Goal: Task Accomplishment & Management: Use online tool/utility

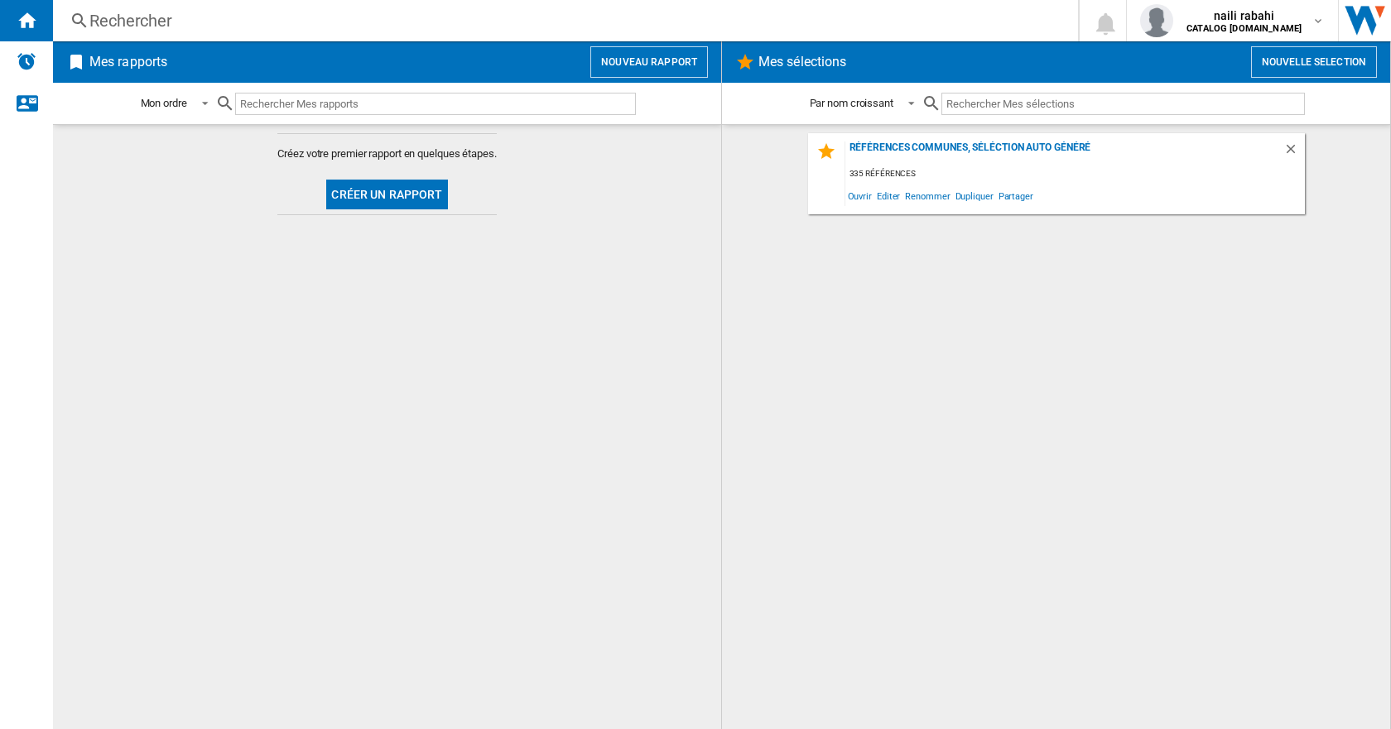
click at [397, 195] on button "Créer un rapport" at bounding box center [386, 195] width 121 height 30
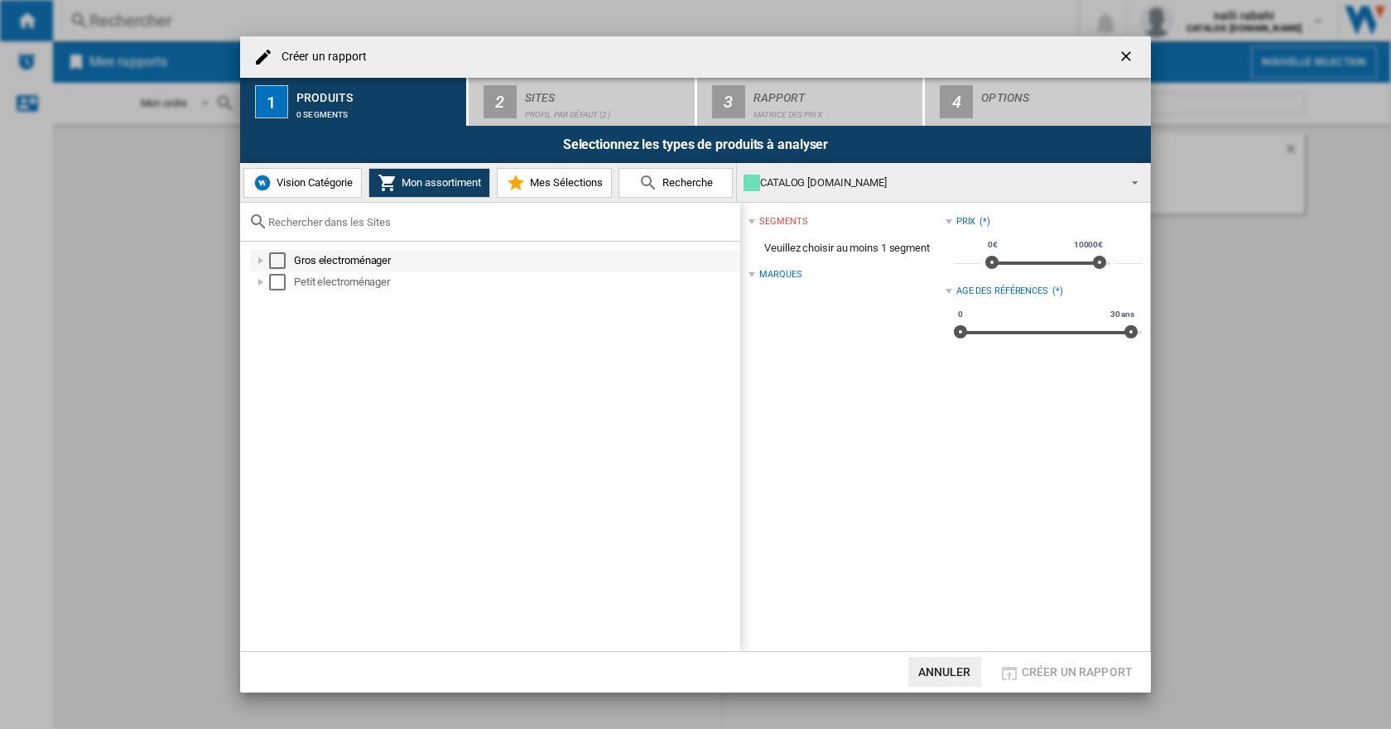
click at [323, 266] on div "Gros electroménager" at bounding box center [516, 261] width 444 height 17
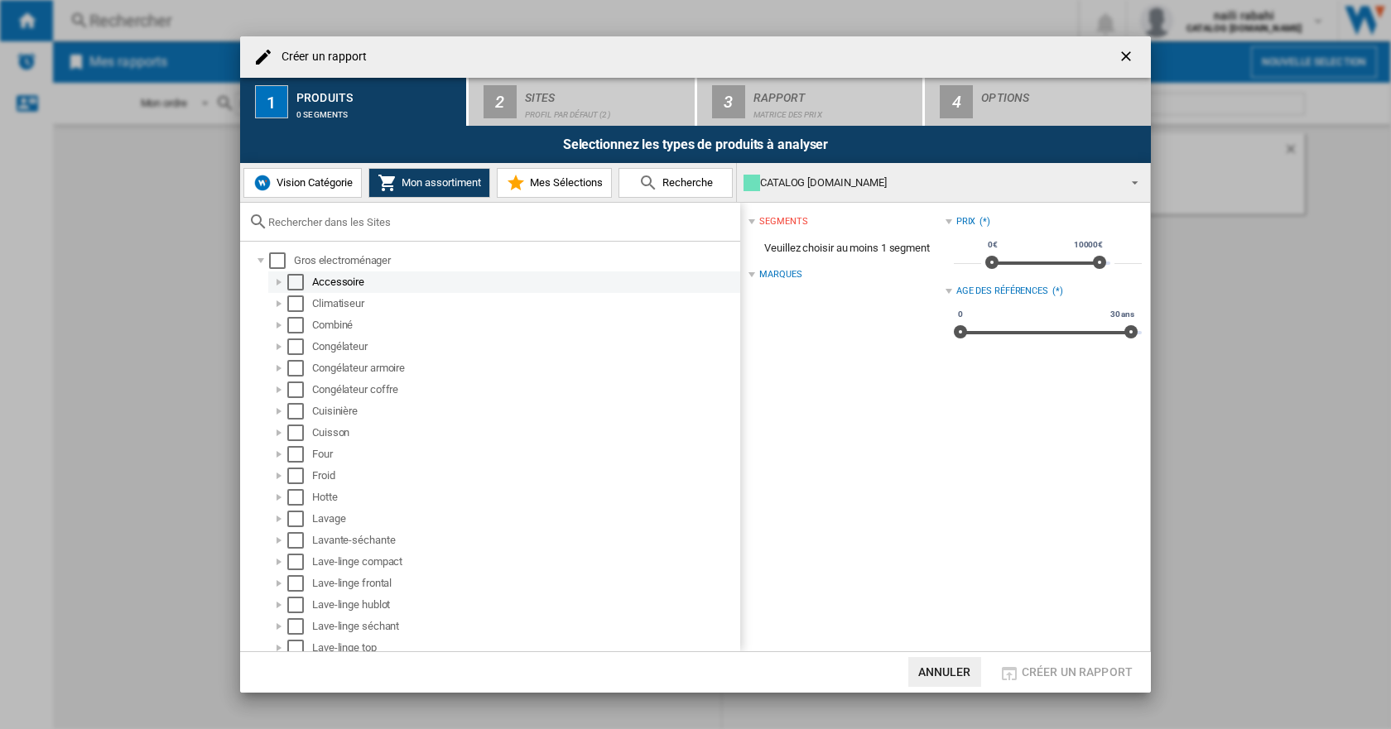
drag, startPoint x: 281, startPoint y: 262, endPoint x: 508, endPoint y: 290, distance: 228.5
click at [508, 290] on li "Gros electroménager Accessoire Climatiseur Combiné Congélateur Congélateur armo…" at bounding box center [494, 519] width 492 height 538
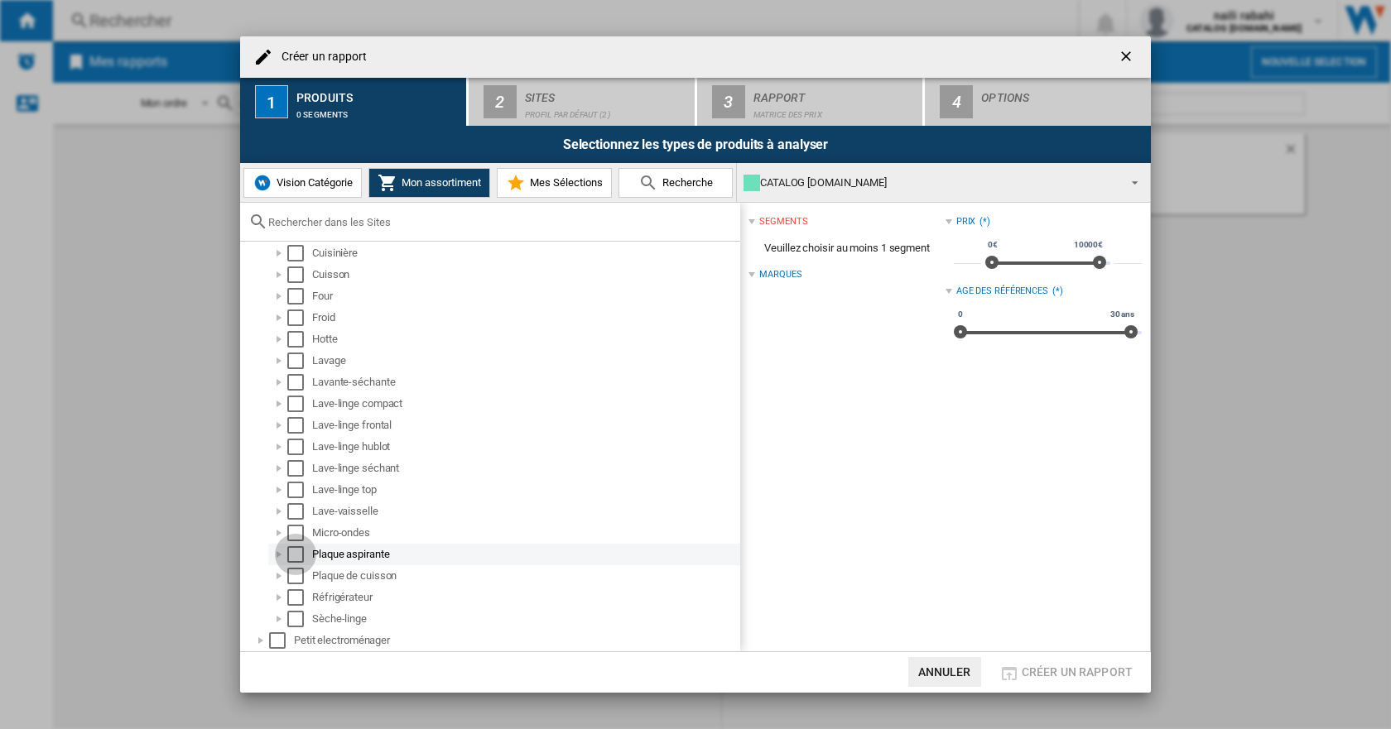
drag, startPoint x: 291, startPoint y: 554, endPoint x: 293, endPoint y: 565, distance: 10.9
click at [291, 555] on div "Select" at bounding box center [295, 554] width 17 height 17
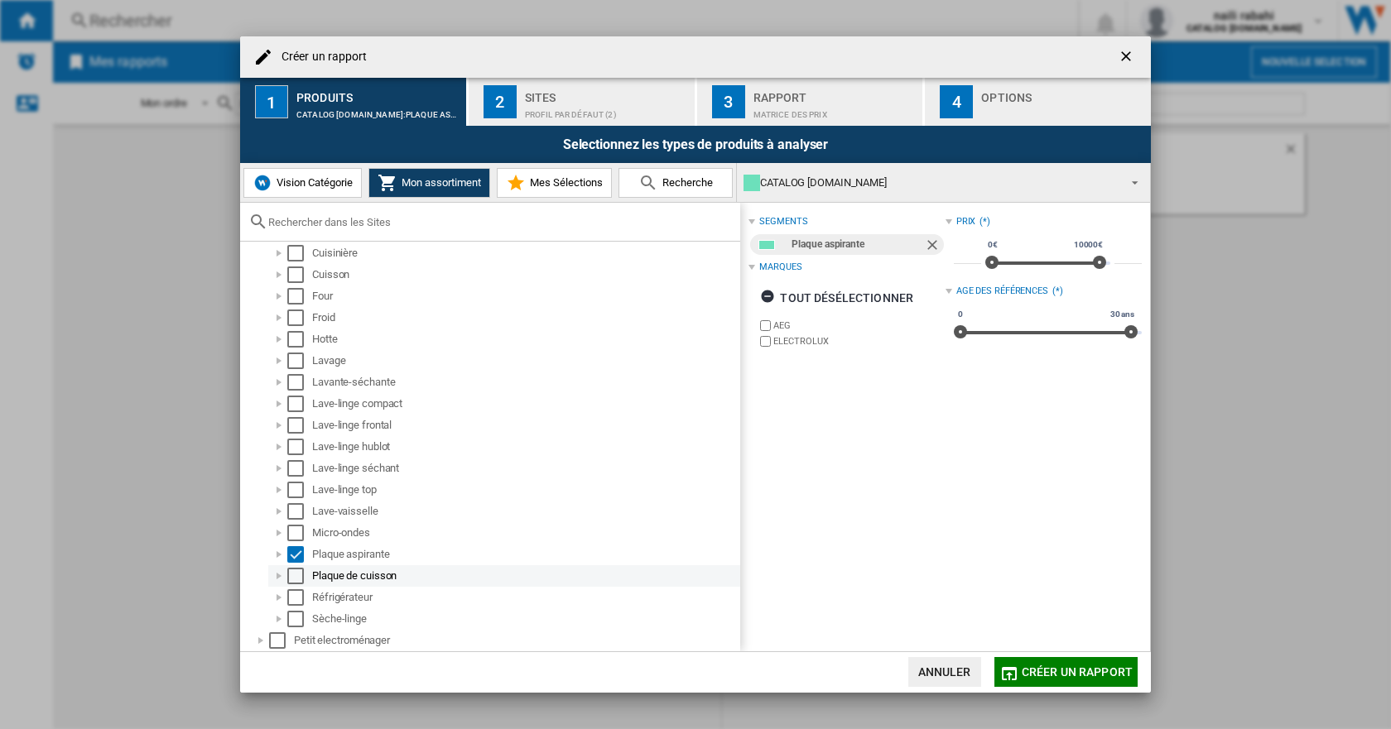
click at [296, 570] on div "Select" at bounding box center [295, 576] width 17 height 17
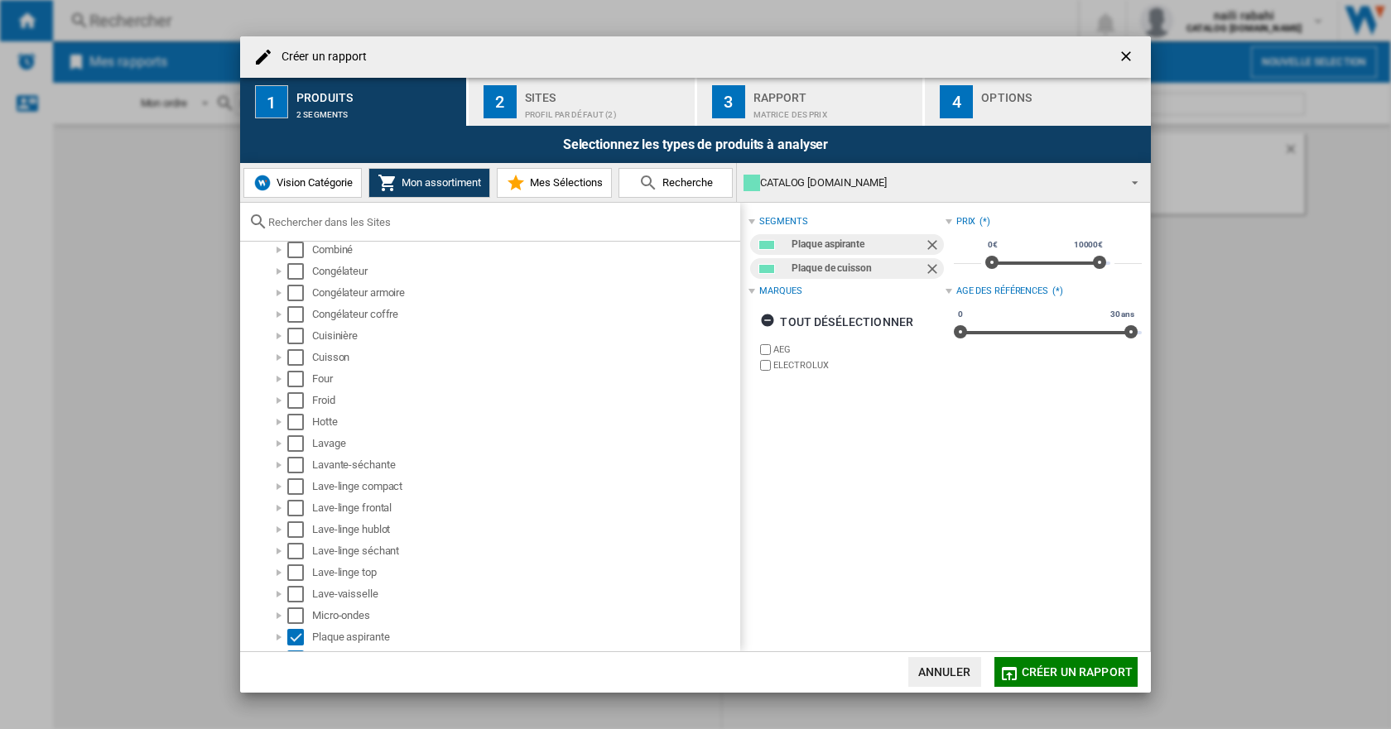
scroll to position [0, 0]
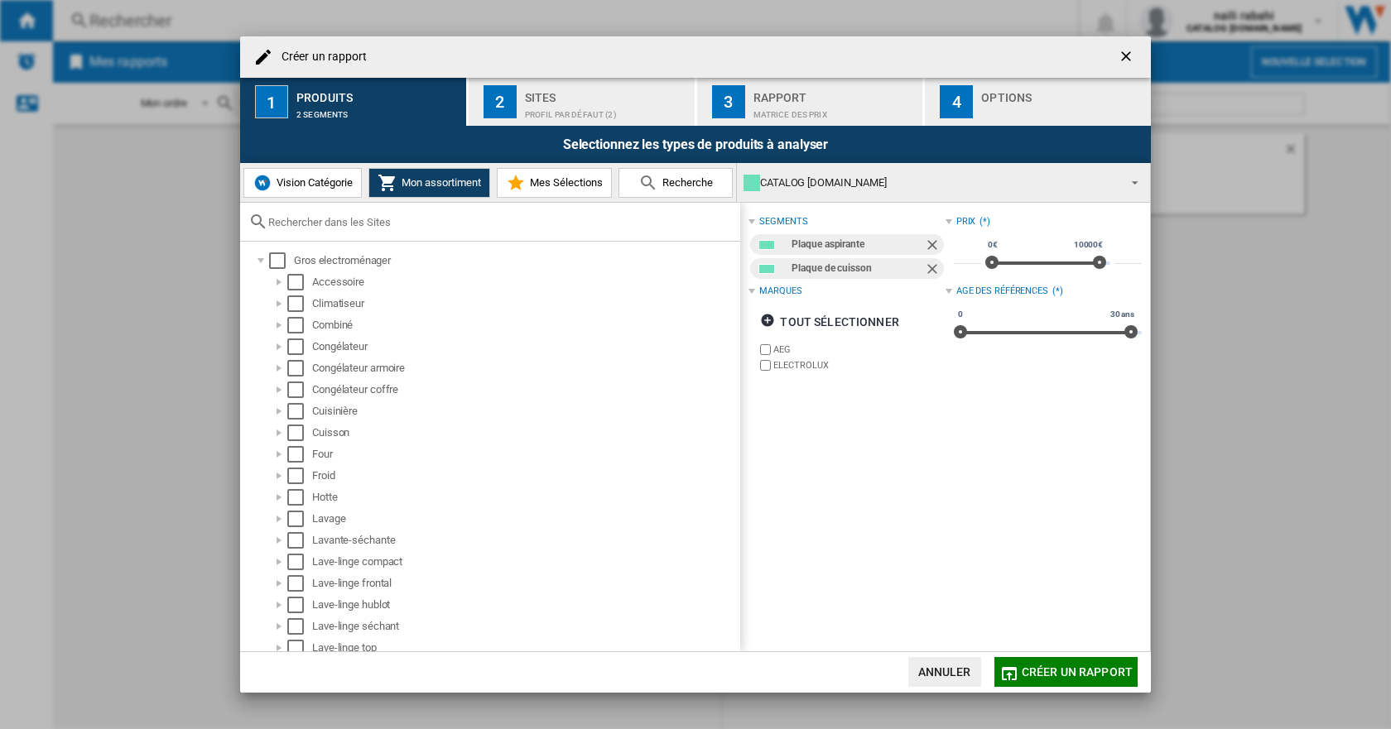
click at [428, 192] on button "Mon assortiment" at bounding box center [429, 183] width 122 height 30
click at [325, 190] on button "Vision Catégorie" at bounding box center [302, 183] width 118 height 30
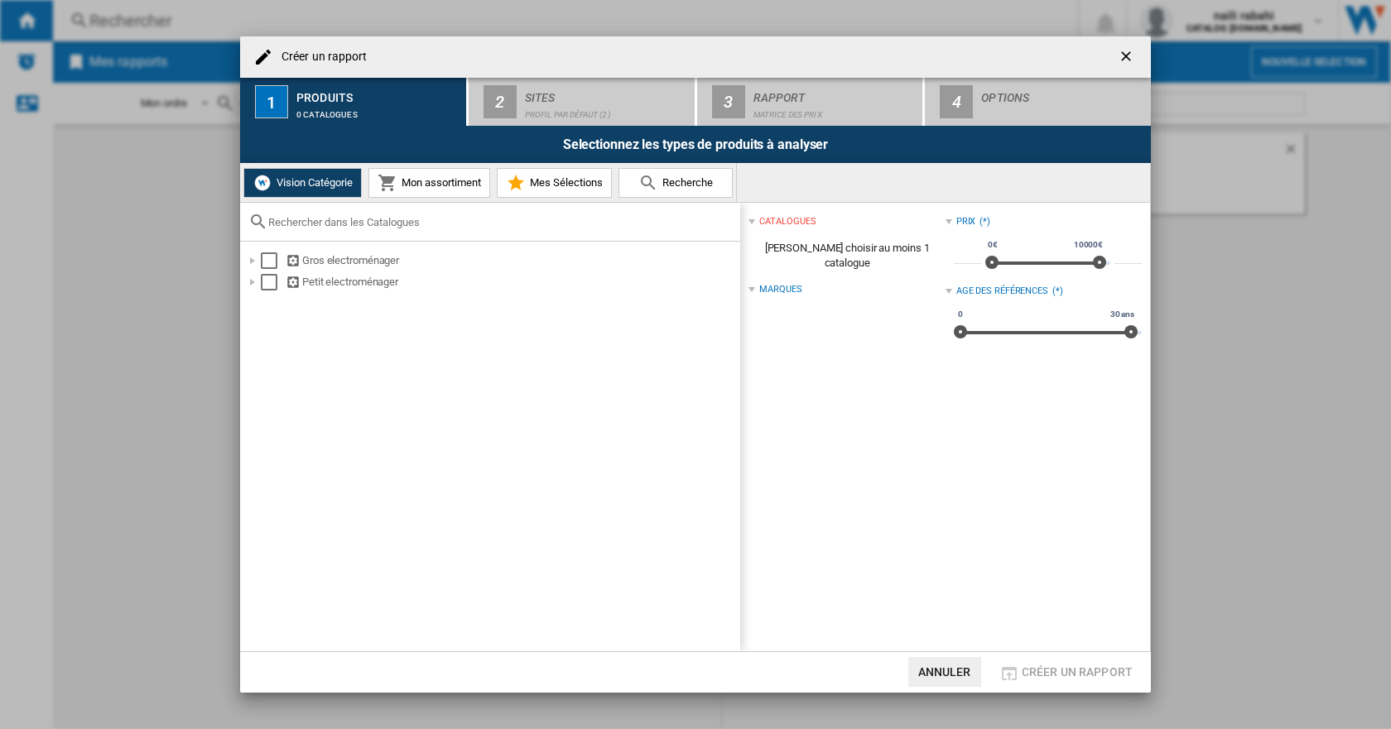
click at [455, 176] on span "Mon assortiment" at bounding box center [439, 182] width 84 height 12
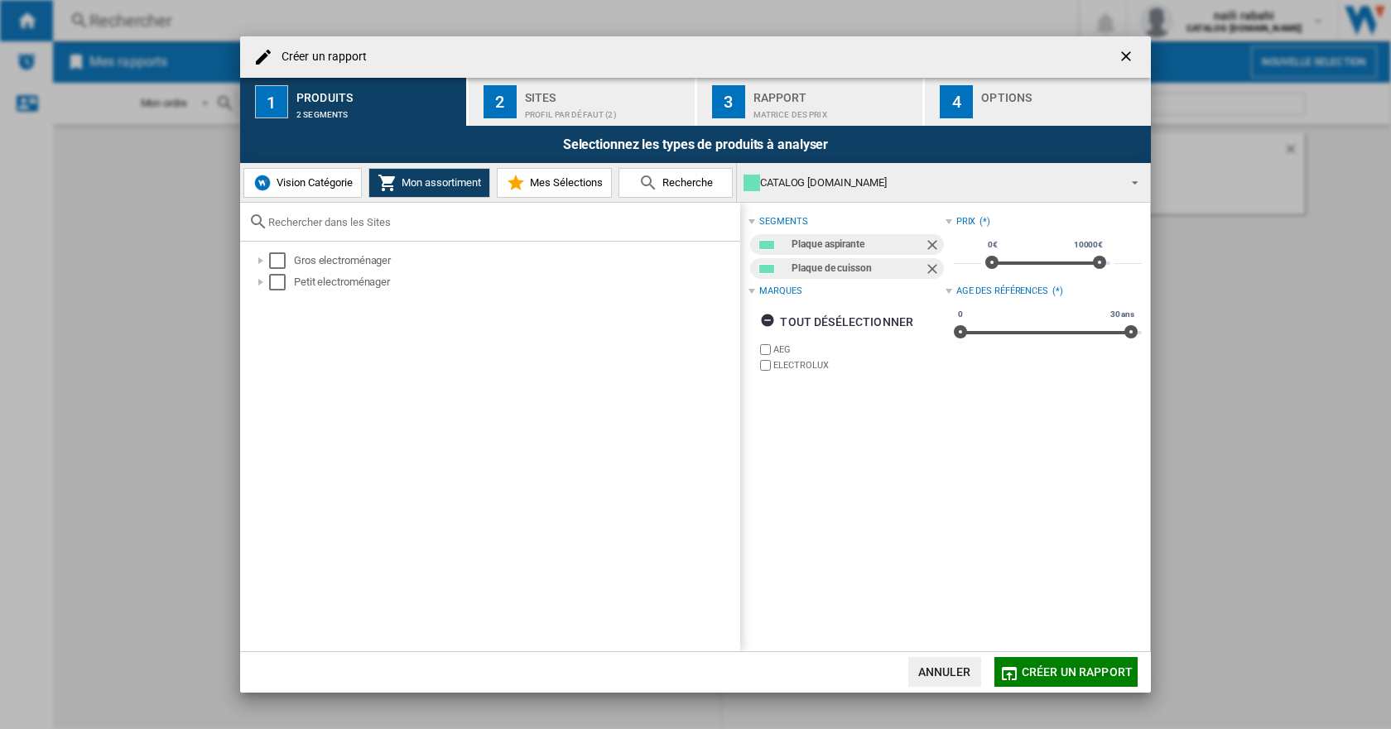
click at [339, 194] on button "Vision Catégorie" at bounding box center [302, 183] width 118 height 30
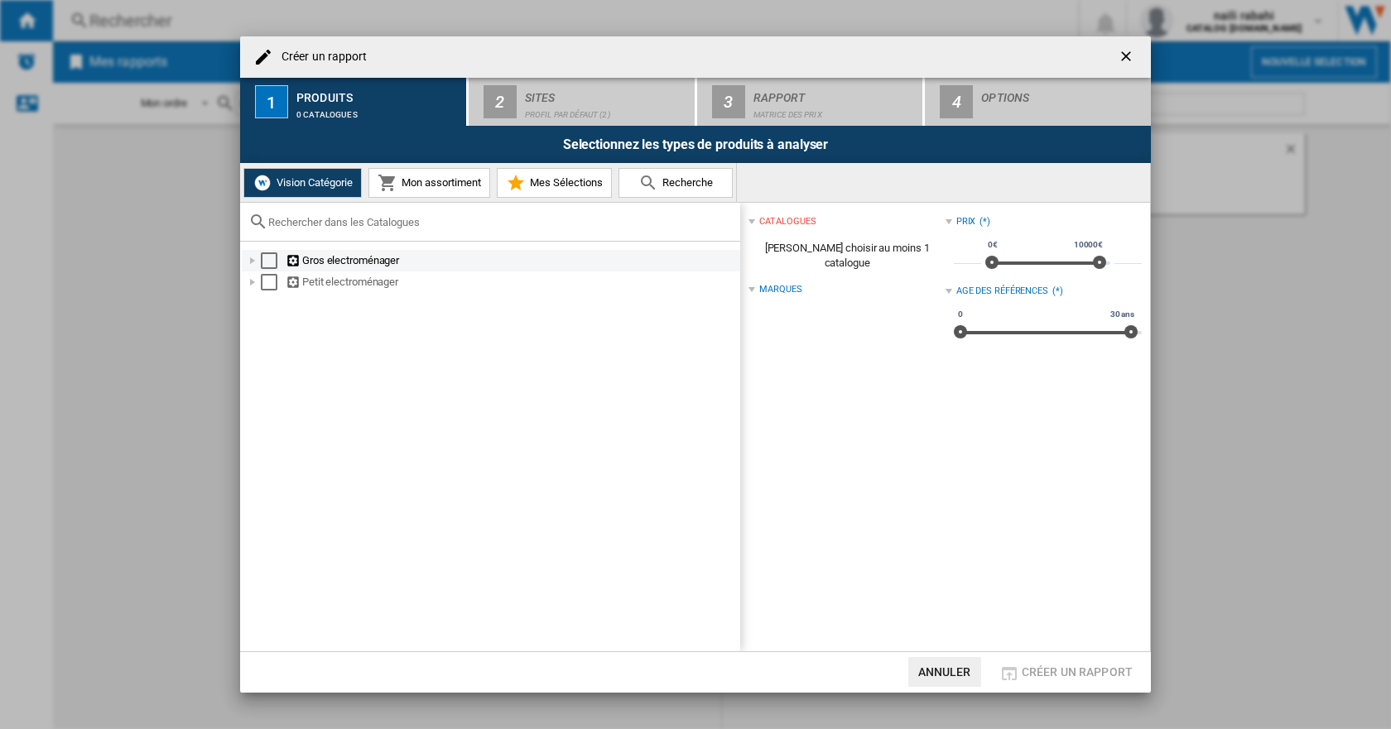
click at [248, 265] on div at bounding box center [252, 261] width 17 height 17
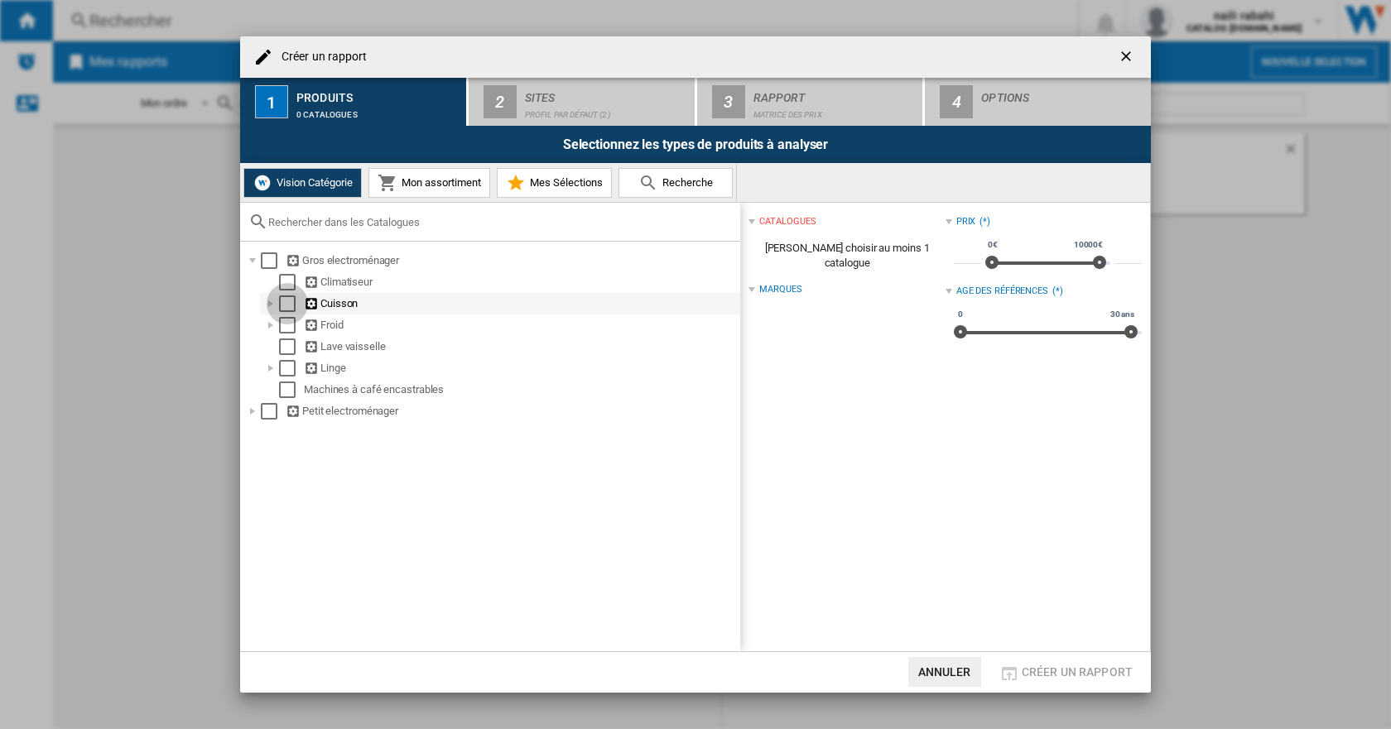
click at [282, 307] on div "Select" at bounding box center [287, 304] width 17 height 17
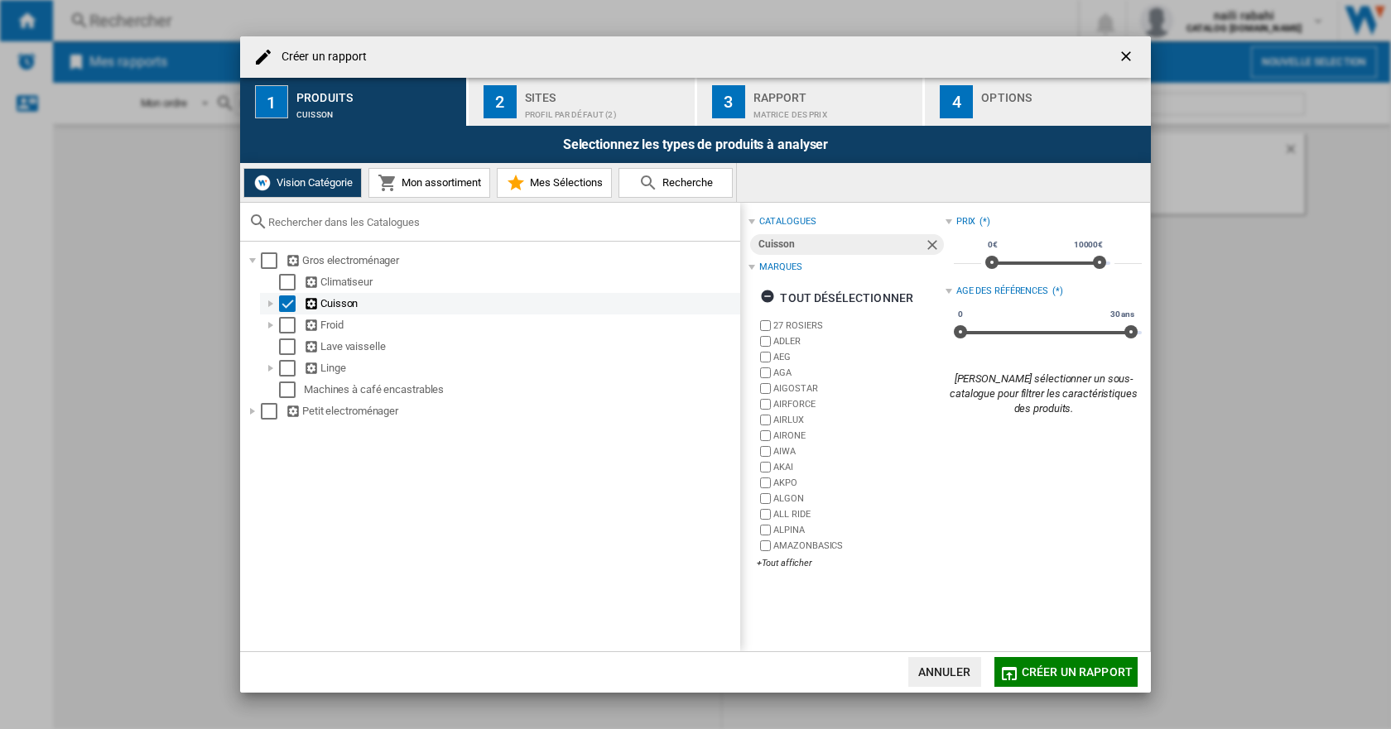
click at [282, 307] on div "Select" at bounding box center [287, 304] width 17 height 17
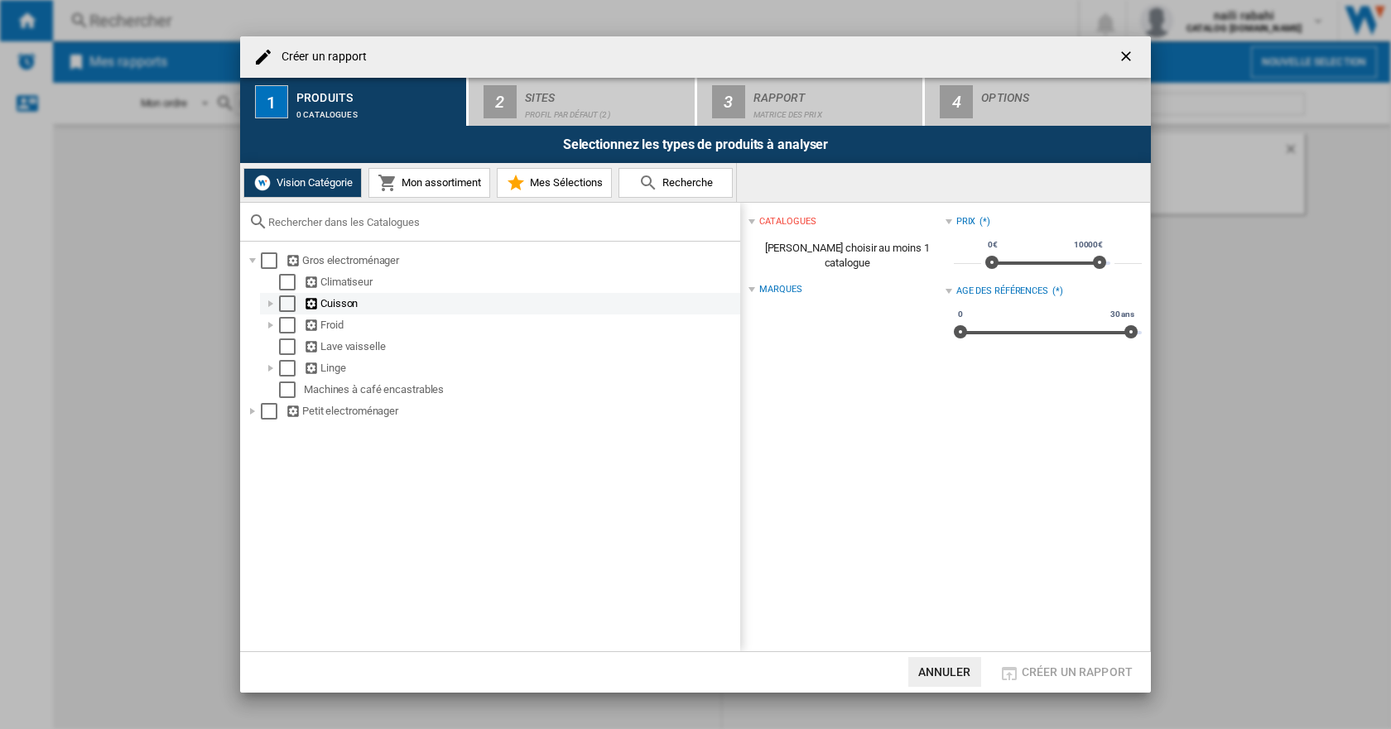
click at [271, 306] on div at bounding box center [270, 304] width 17 height 17
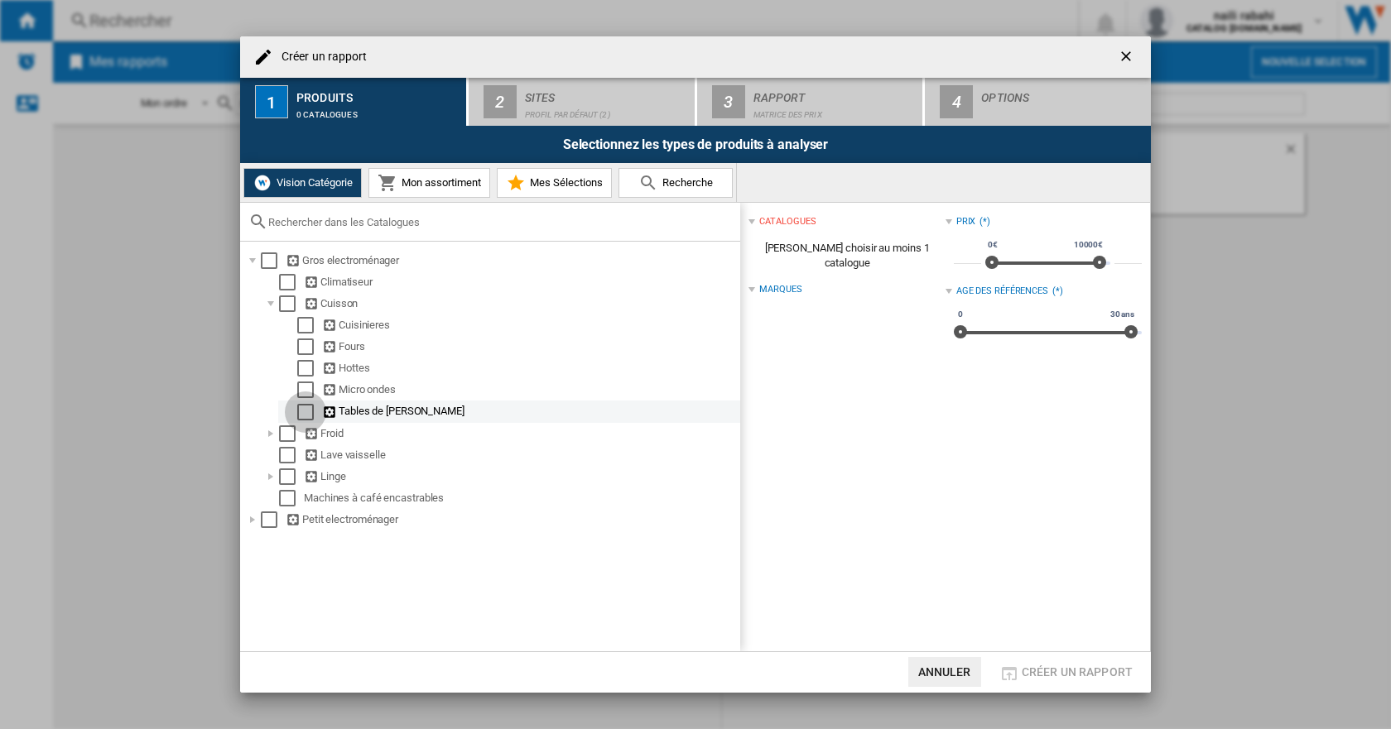
click at [301, 413] on div "Select" at bounding box center [305, 412] width 17 height 17
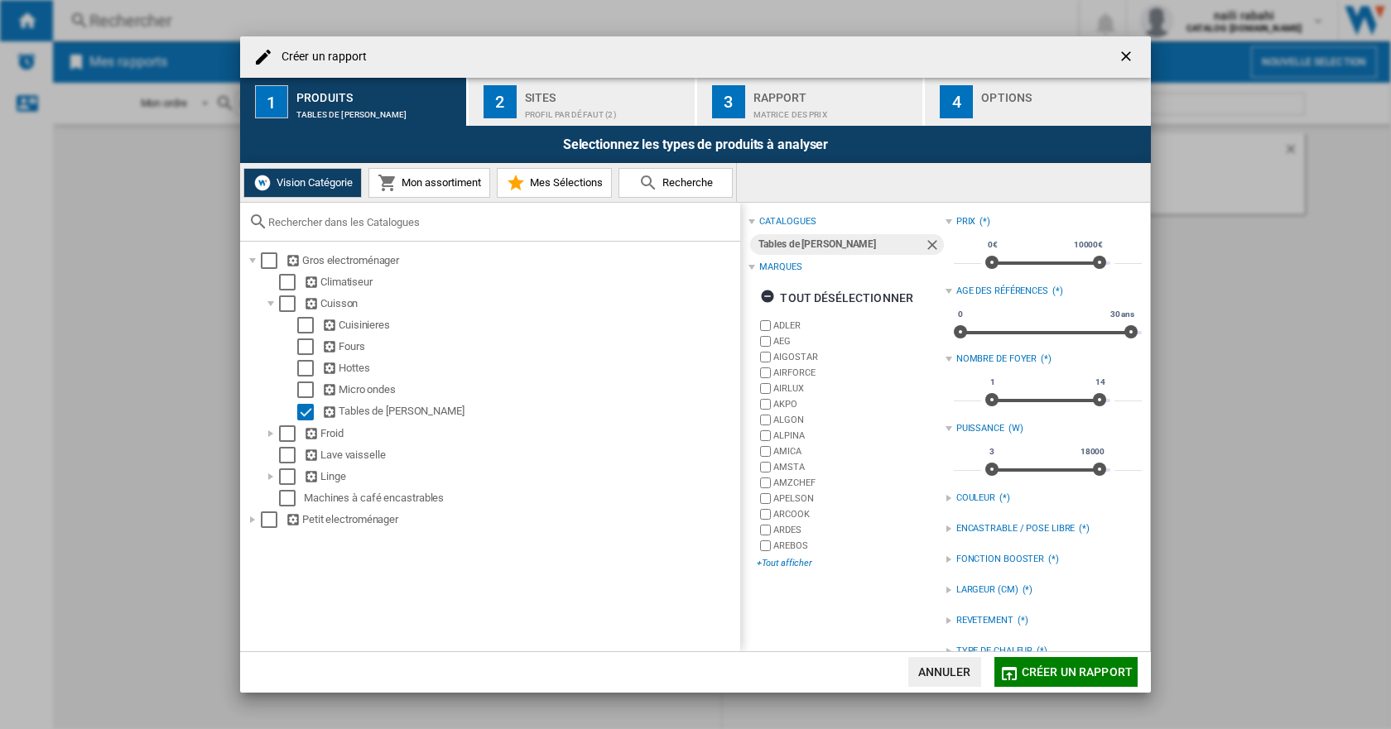
click at [794, 565] on div "+Tout afficher" at bounding box center [851, 563] width 188 height 12
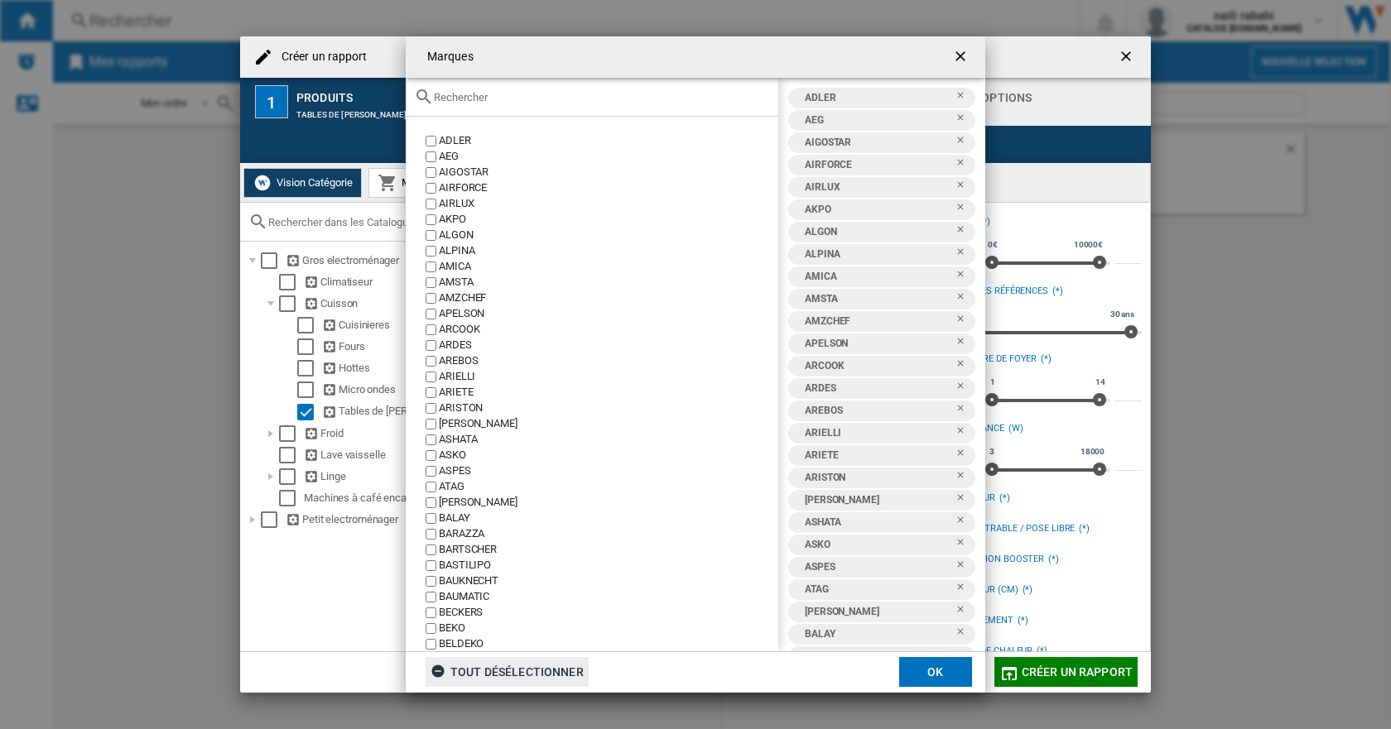
click at [553, 671] on div "tout désélectionner" at bounding box center [507, 672] width 153 height 30
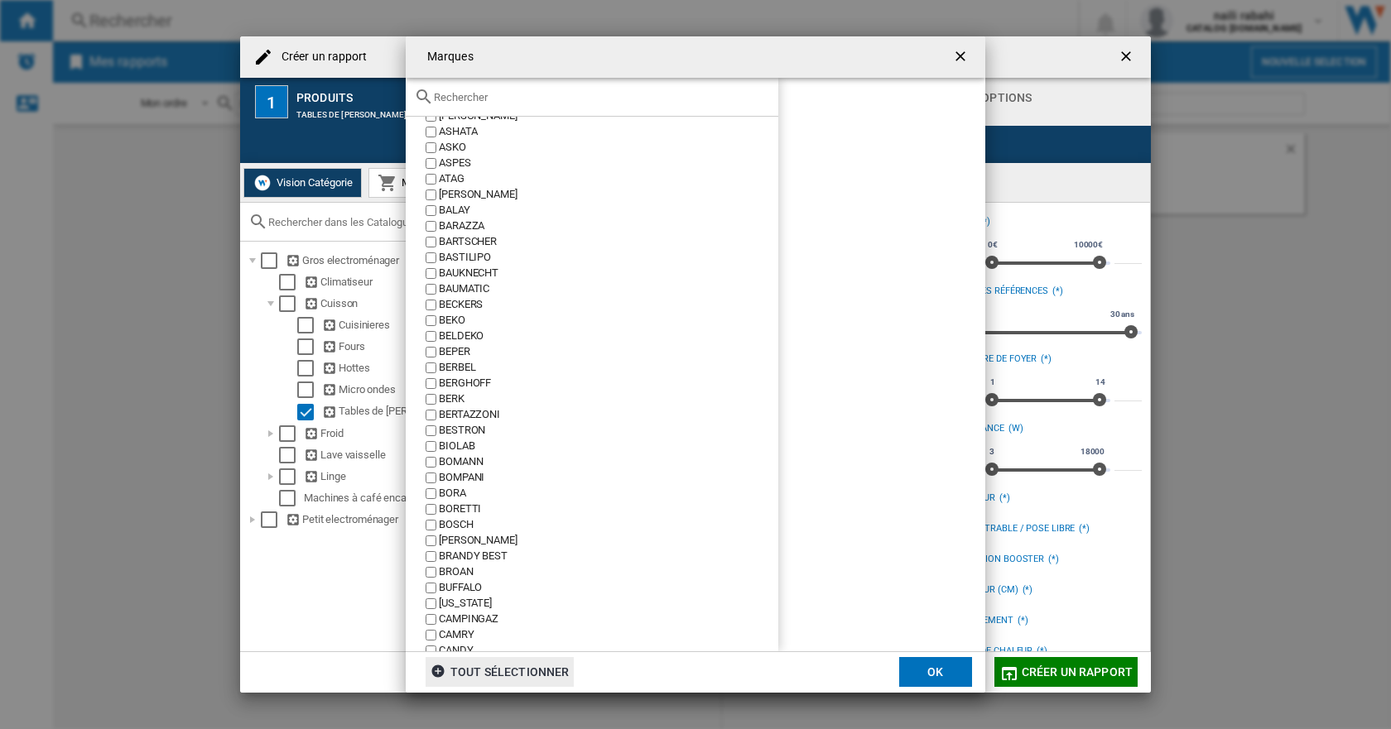
scroll to position [331, 0]
click at [459, 300] on div "BEKO" at bounding box center [608, 298] width 339 height 16
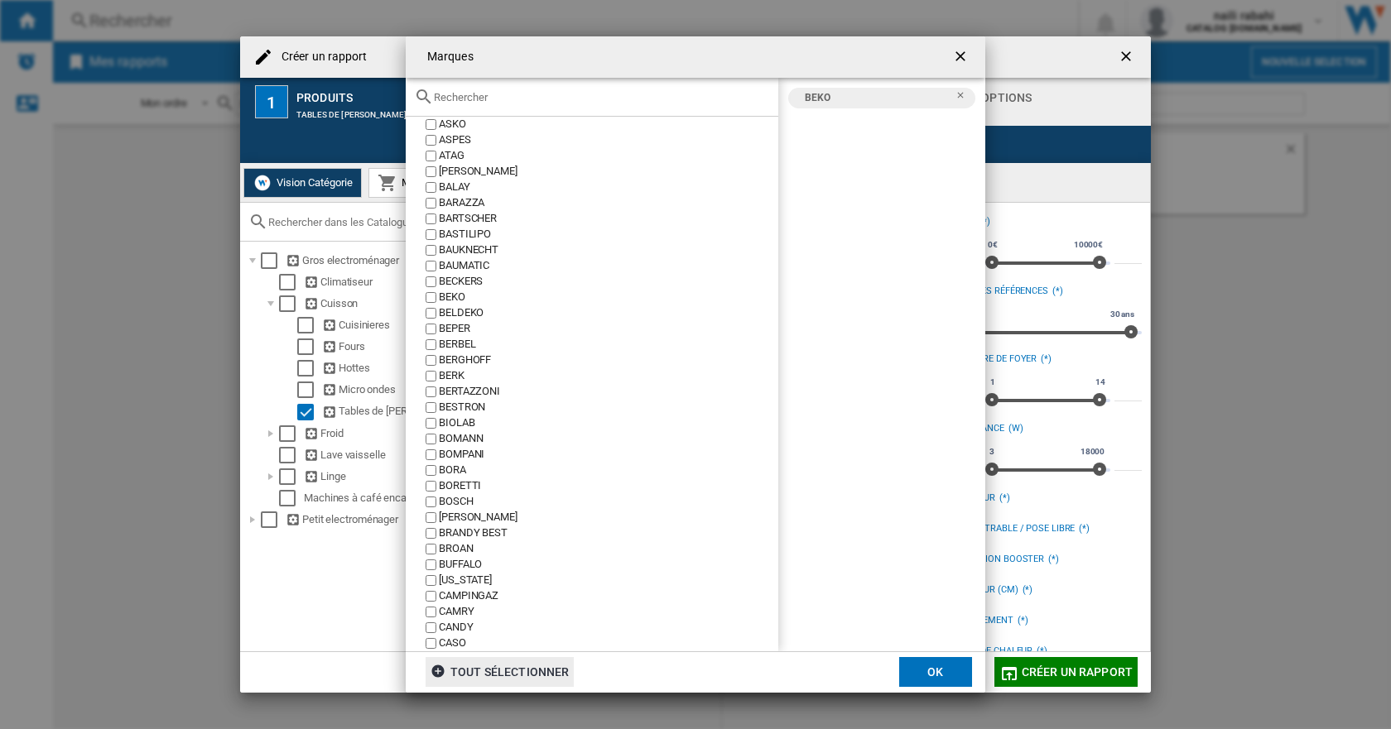
click at [468, 505] on div "BOSCH" at bounding box center [608, 502] width 339 height 16
click at [471, 518] on div "[PERSON_NAME]" at bounding box center [608, 518] width 339 height 16
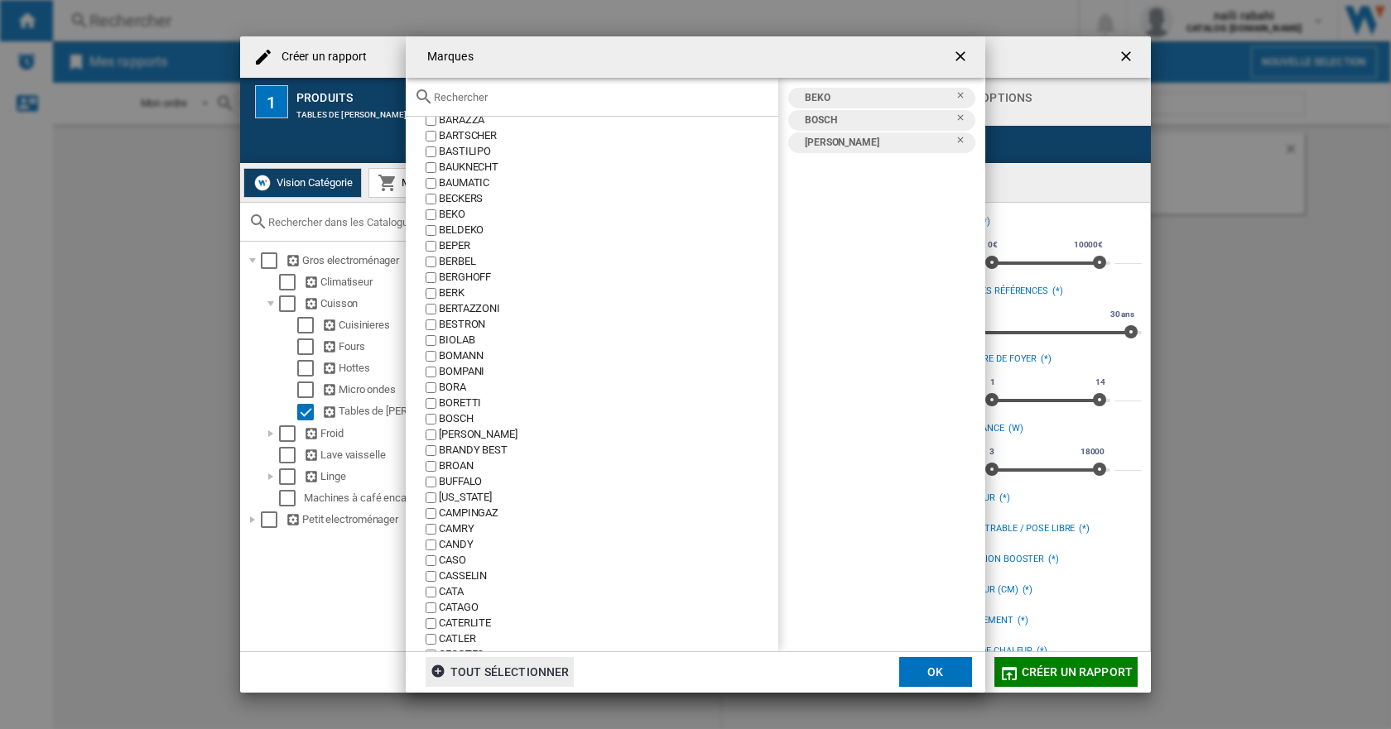
scroll to position [497, 0]
click at [464, 464] on div "CANDY" at bounding box center [608, 463] width 339 height 16
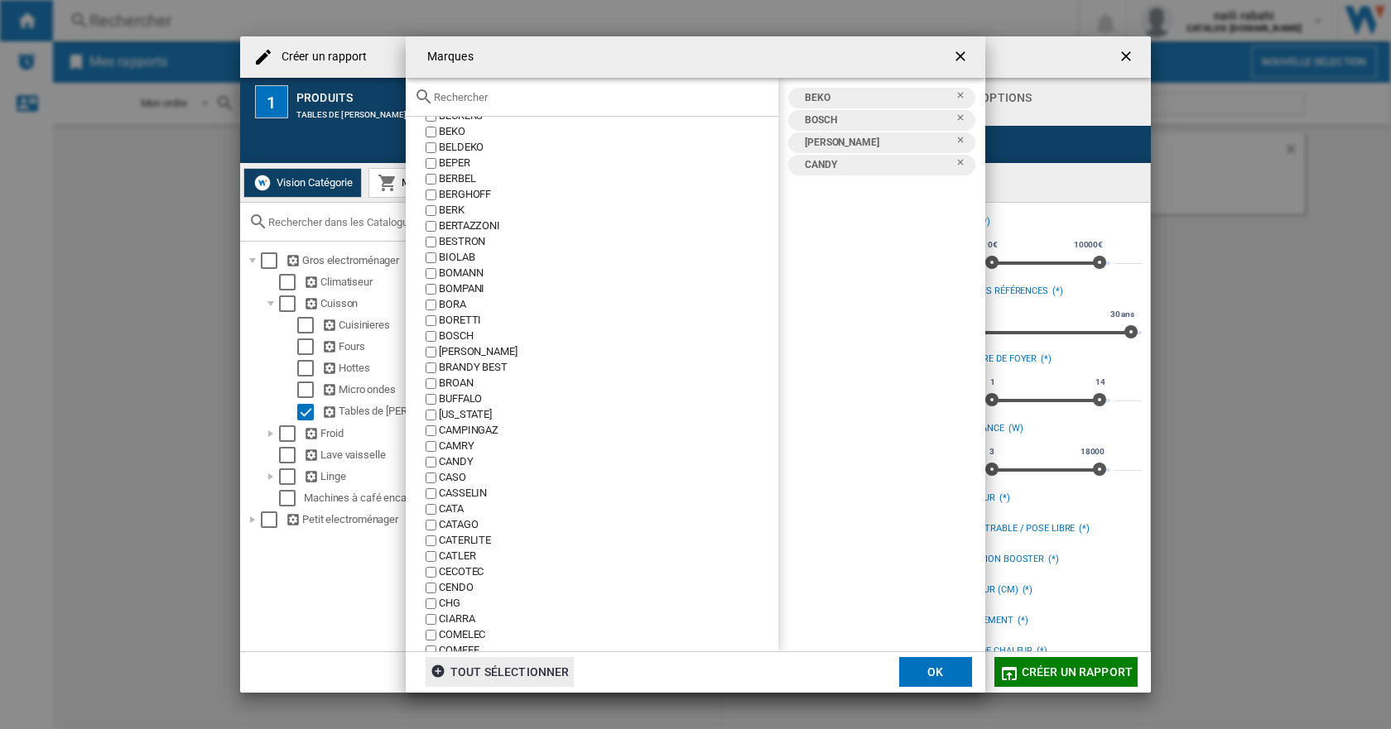
click at [464, 464] on div "CANDY" at bounding box center [608, 463] width 339 height 16
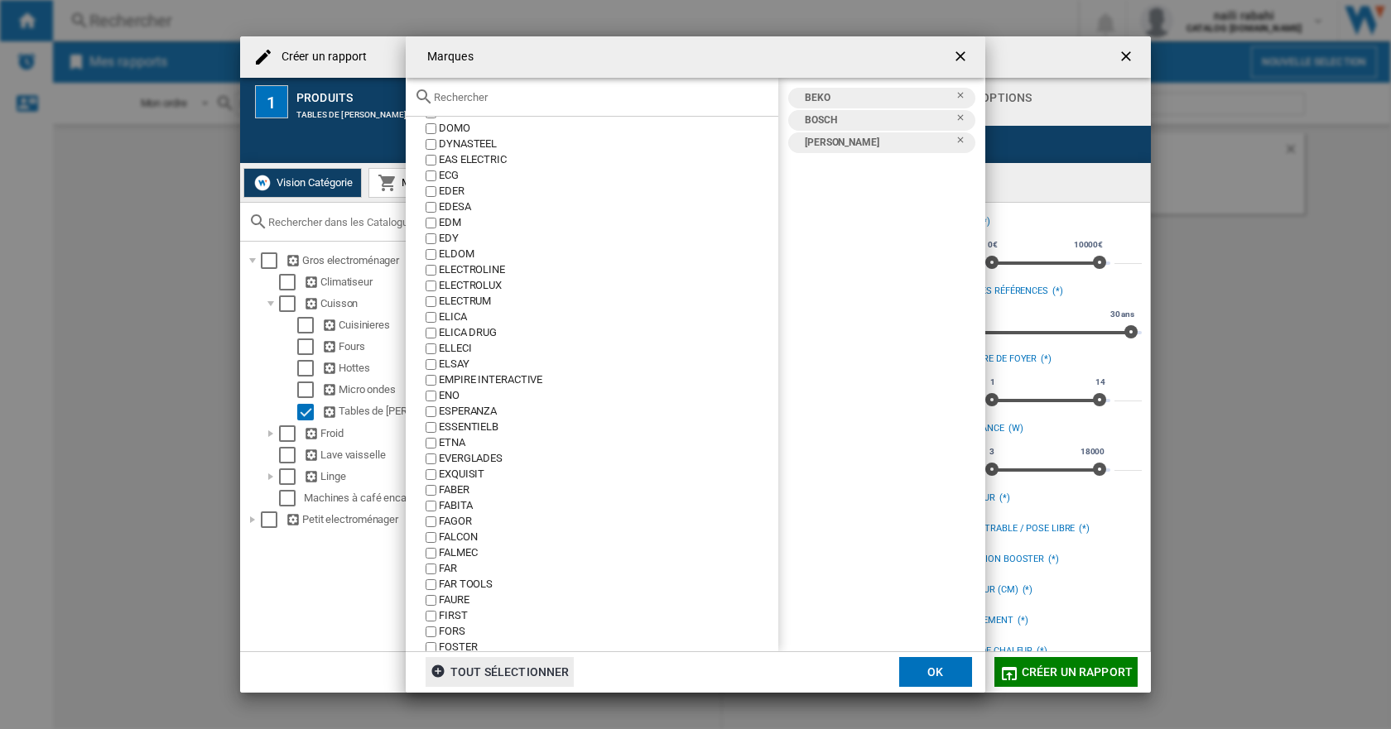
scroll to position [1325, 0]
click at [537, 671] on div "tout sélectionner" at bounding box center [500, 672] width 138 height 30
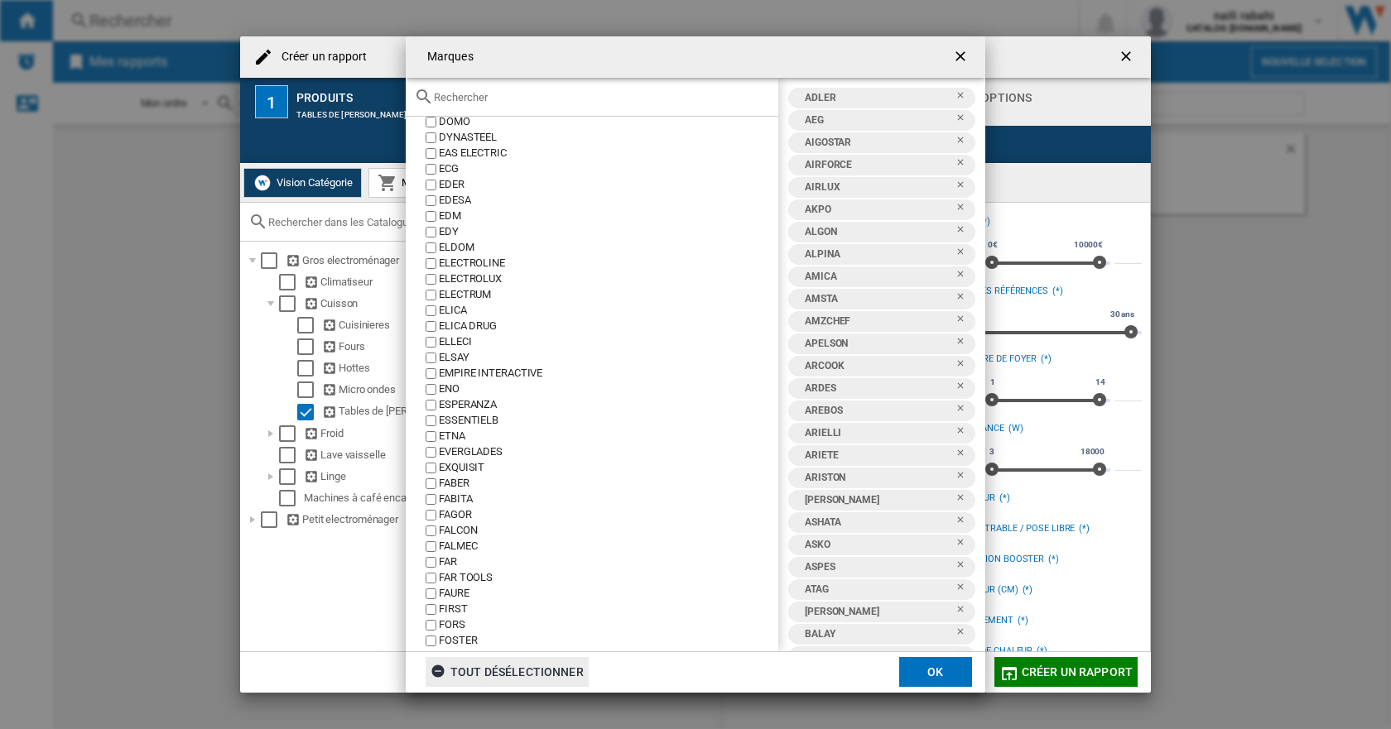
click at [938, 671] on button "OK" at bounding box center [935, 672] width 73 height 30
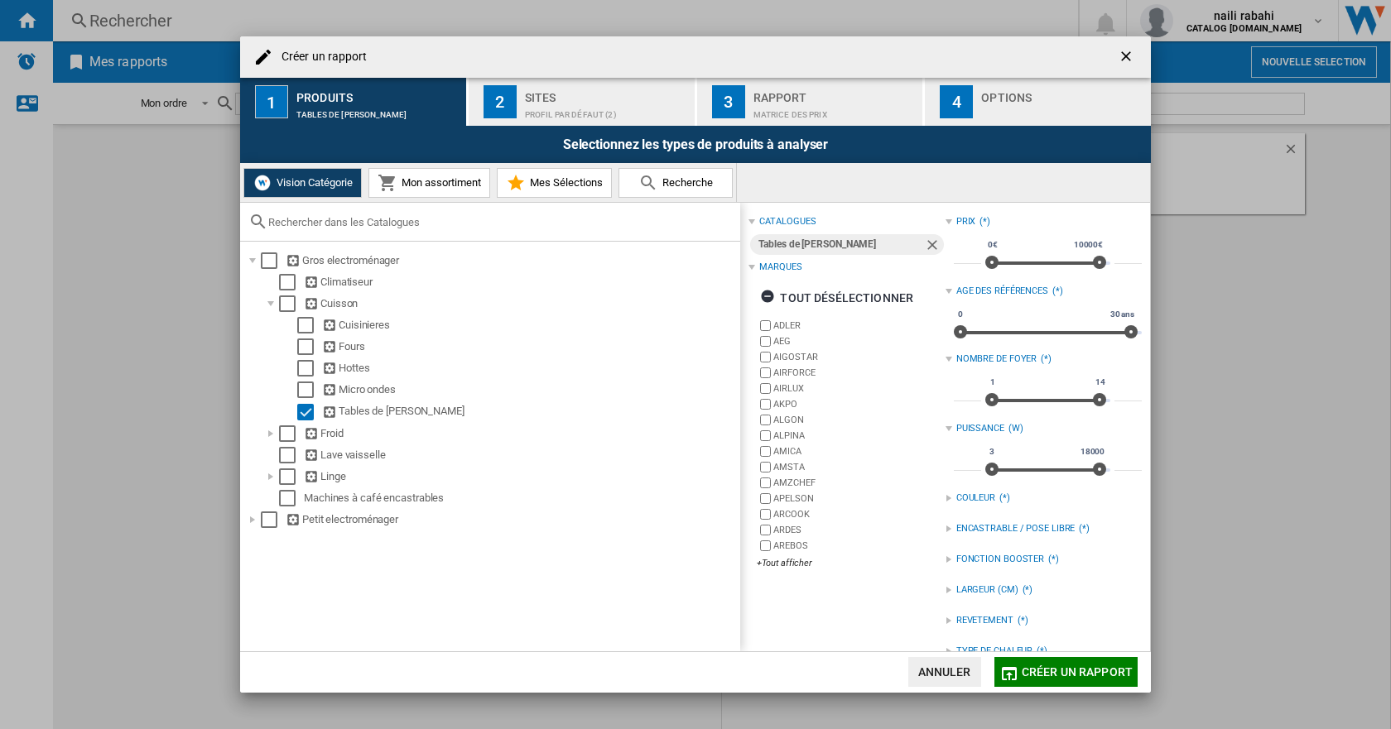
click at [449, 184] on span "Mon assortiment" at bounding box center [439, 182] width 84 height 12
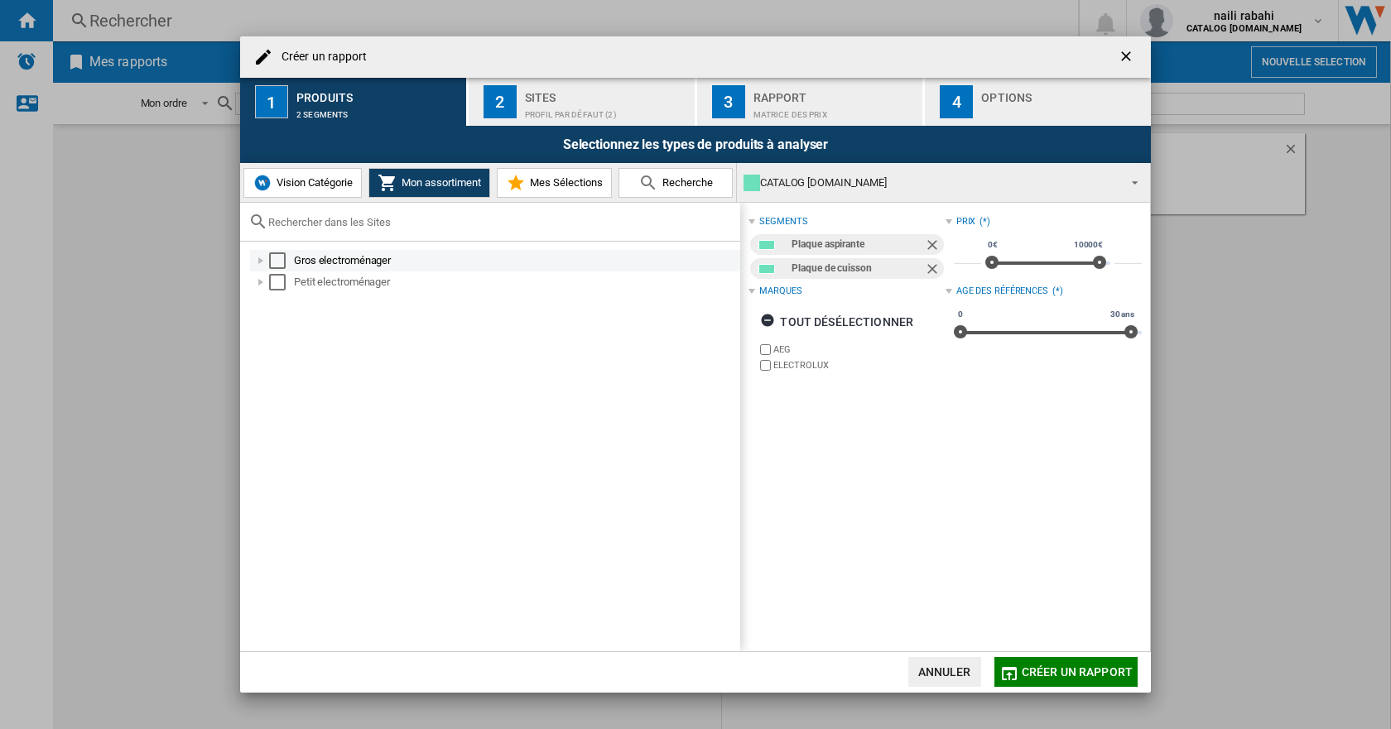
click at [262, 262] on div at bounding box center [261, 261] width 17 height 17
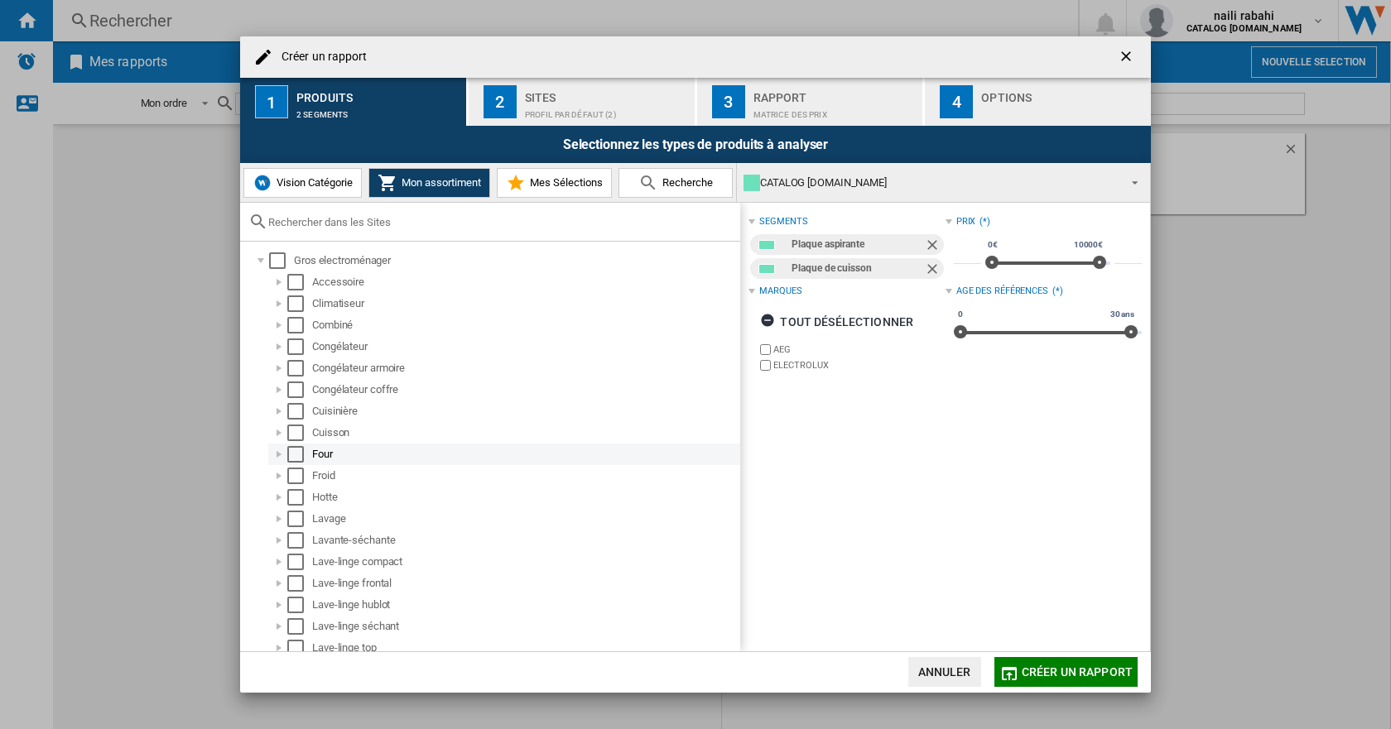
scroll to position [158, 0]
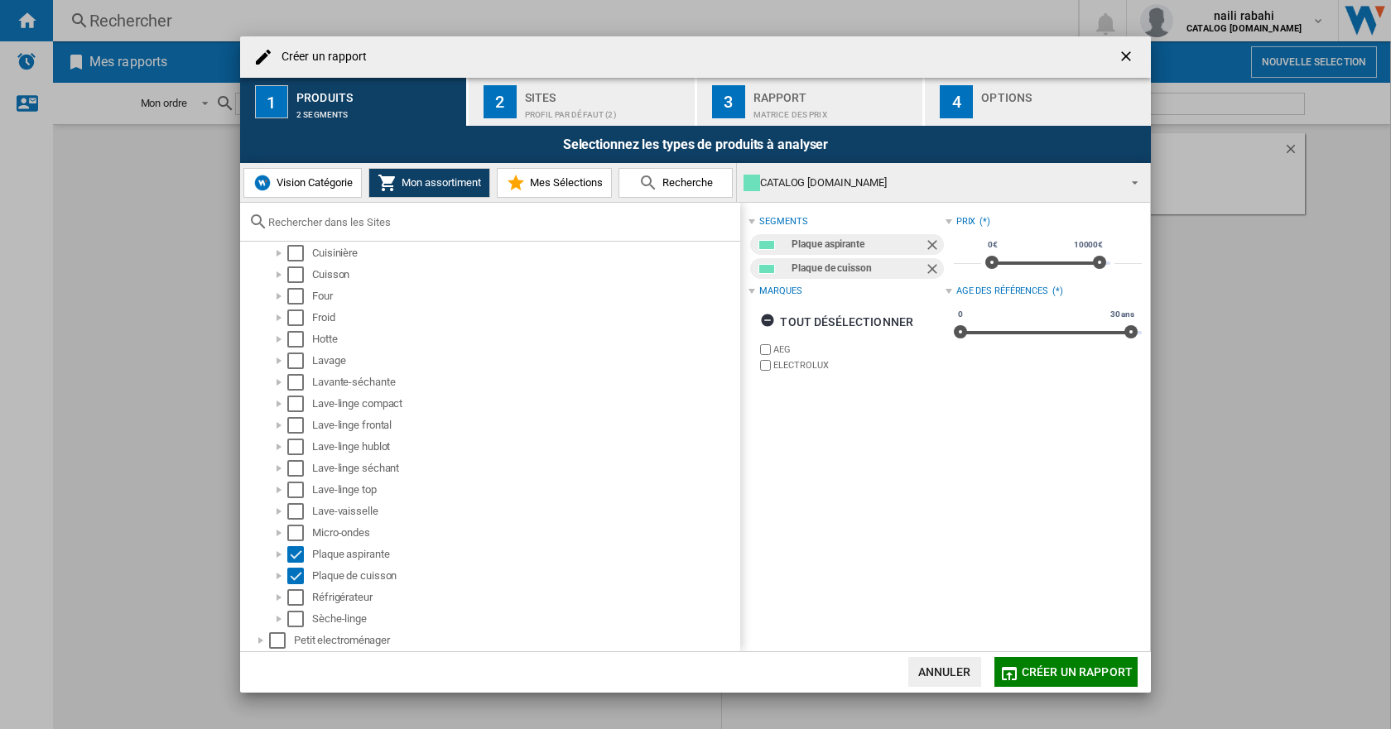
click at [548, 191] on button "Mes Sélections" at bounding box center [554, 183] width 115 height 30
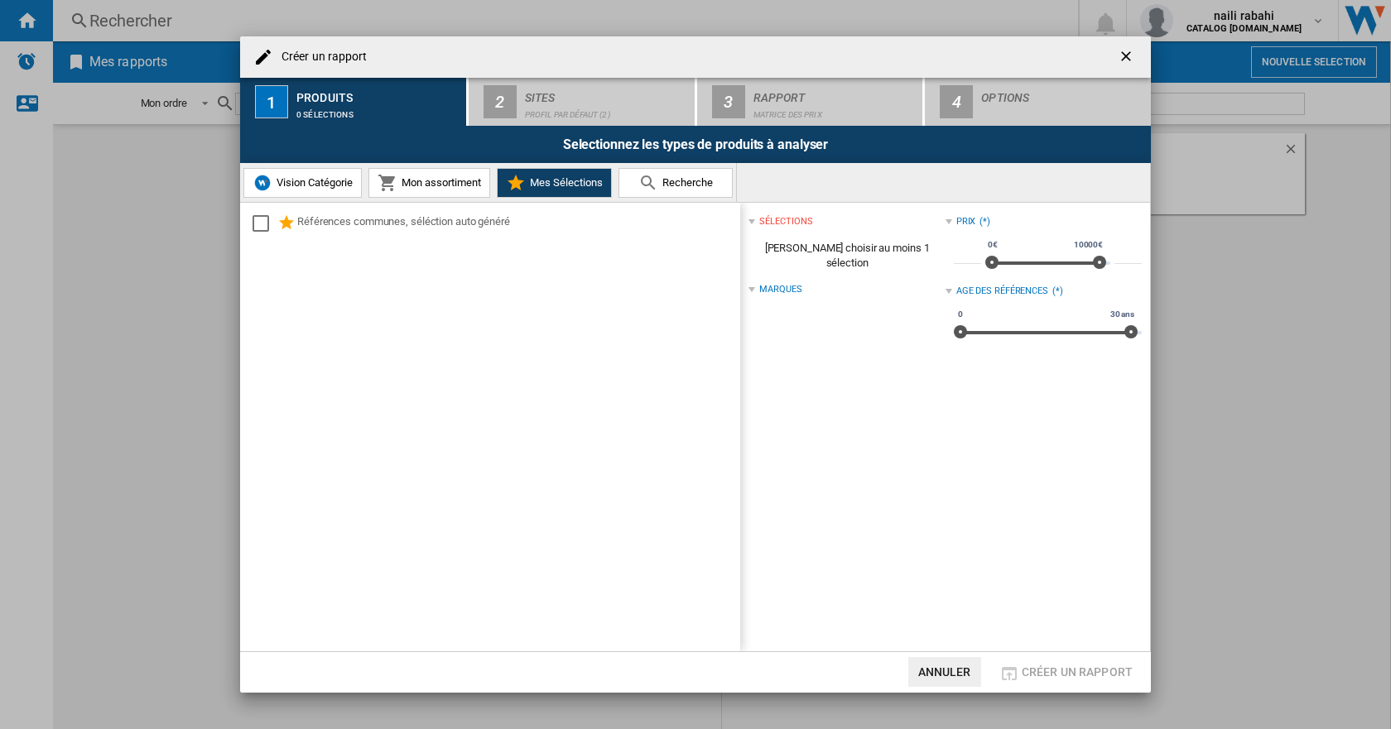
click at [753, 286] on div at bounding box center [751, 289] width 7 height 7
click at [264, 224] on div "Select" at bounding box center [261, 223] width 17 height 17
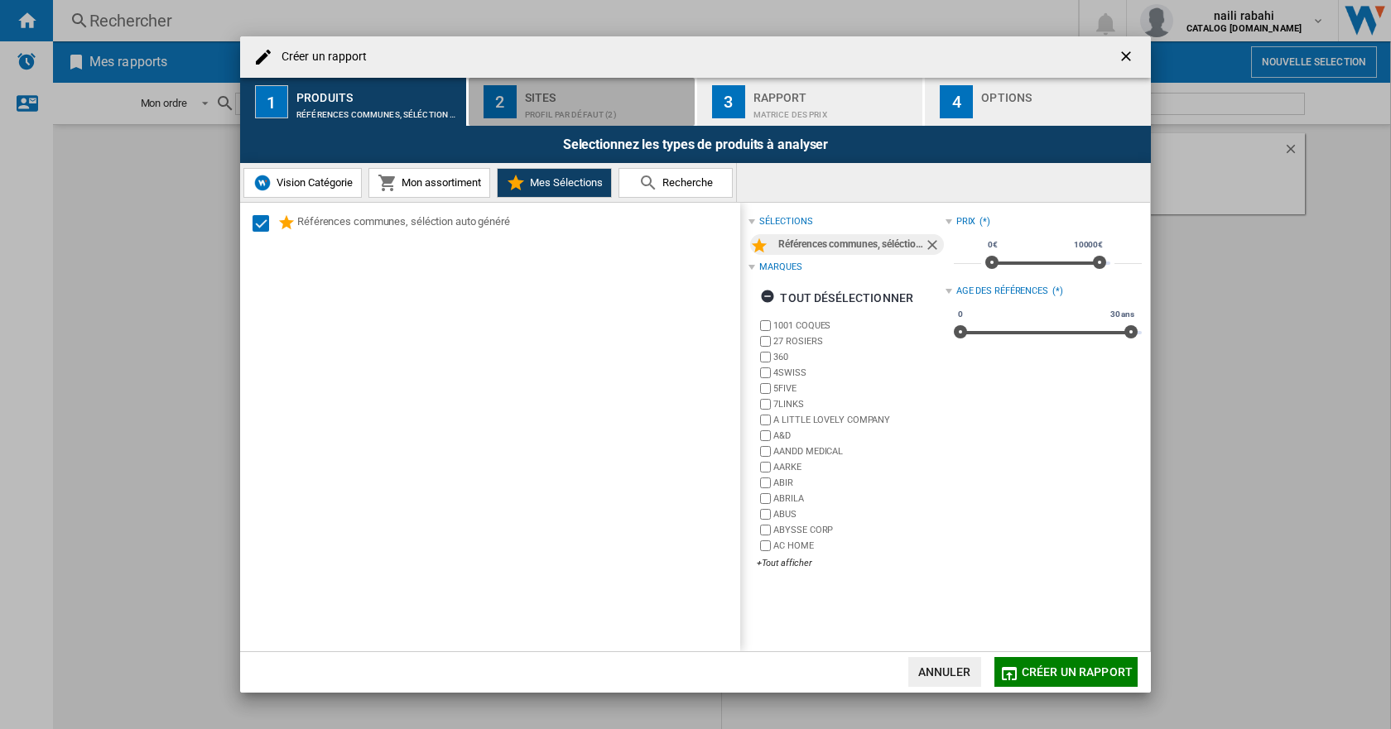
click at [595, 99] on div "Sites" at bounding box center [606, 92] width 163 height 17
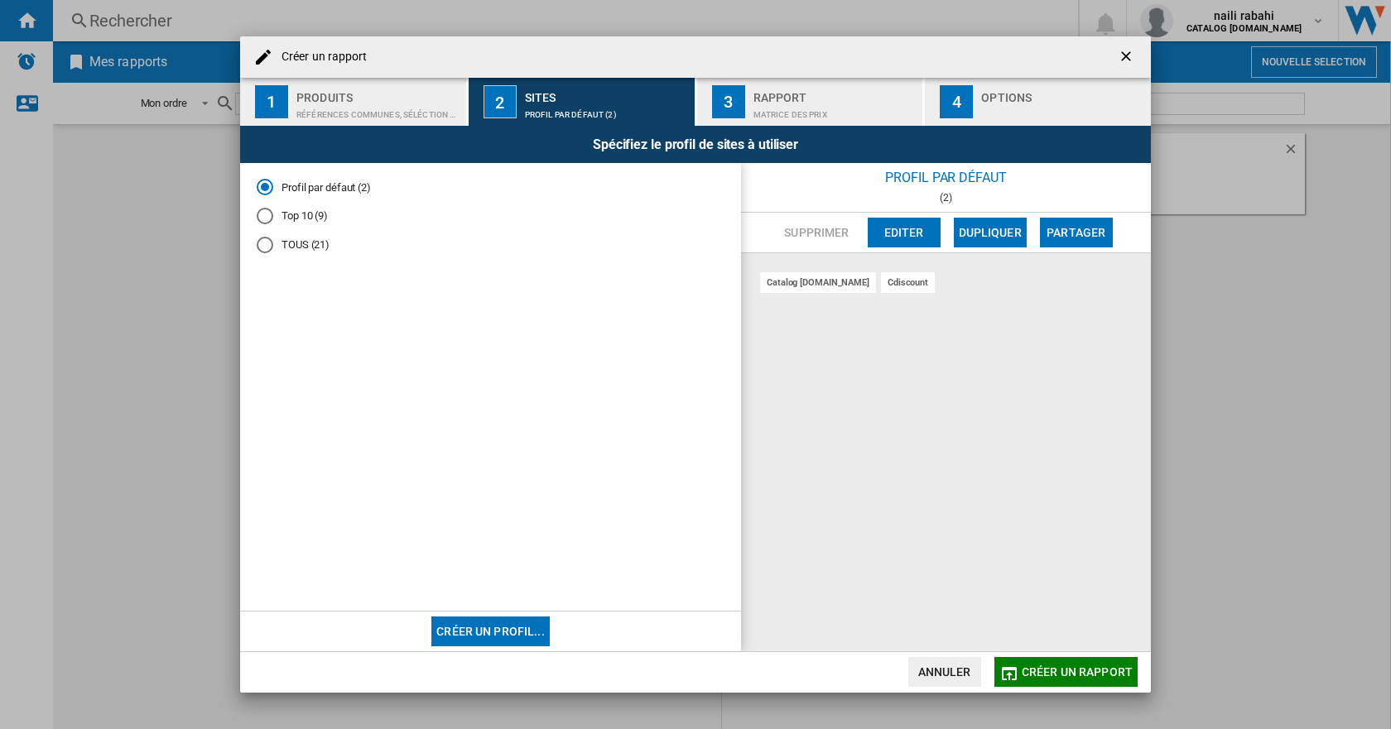
click at [306, 246] on md-radio-button "TOUS (21)" at bounding box center [491, 245] width 468 height 16
click at [301, 223] on md-radio-button "Top 10 (9)" at bounding box center [491, 217] width 468 height 16
click at [816, 118] on div "Matrice des prix" at bounding box center [834, 110] width 163 height 17
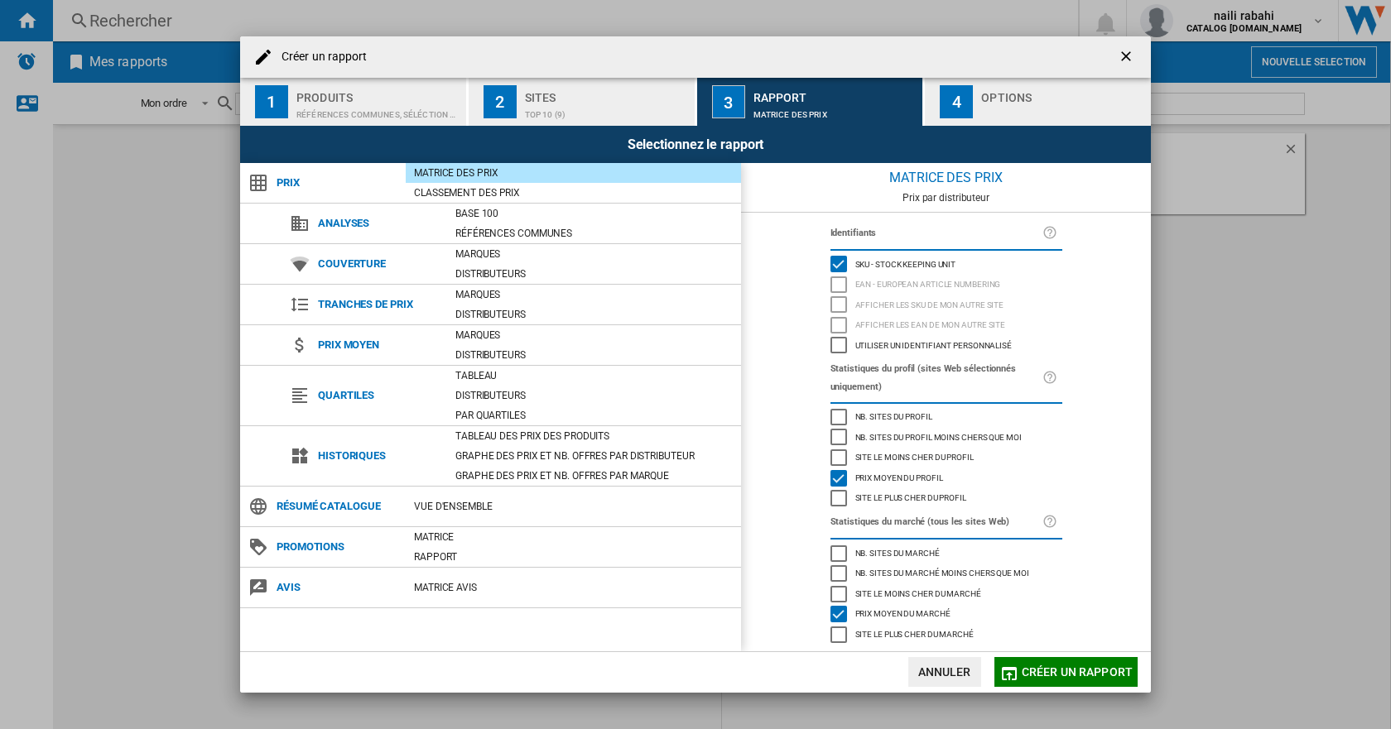
click at [1033, 100] on div "Options" at bounding box center [1062, 92] width 163 height 17
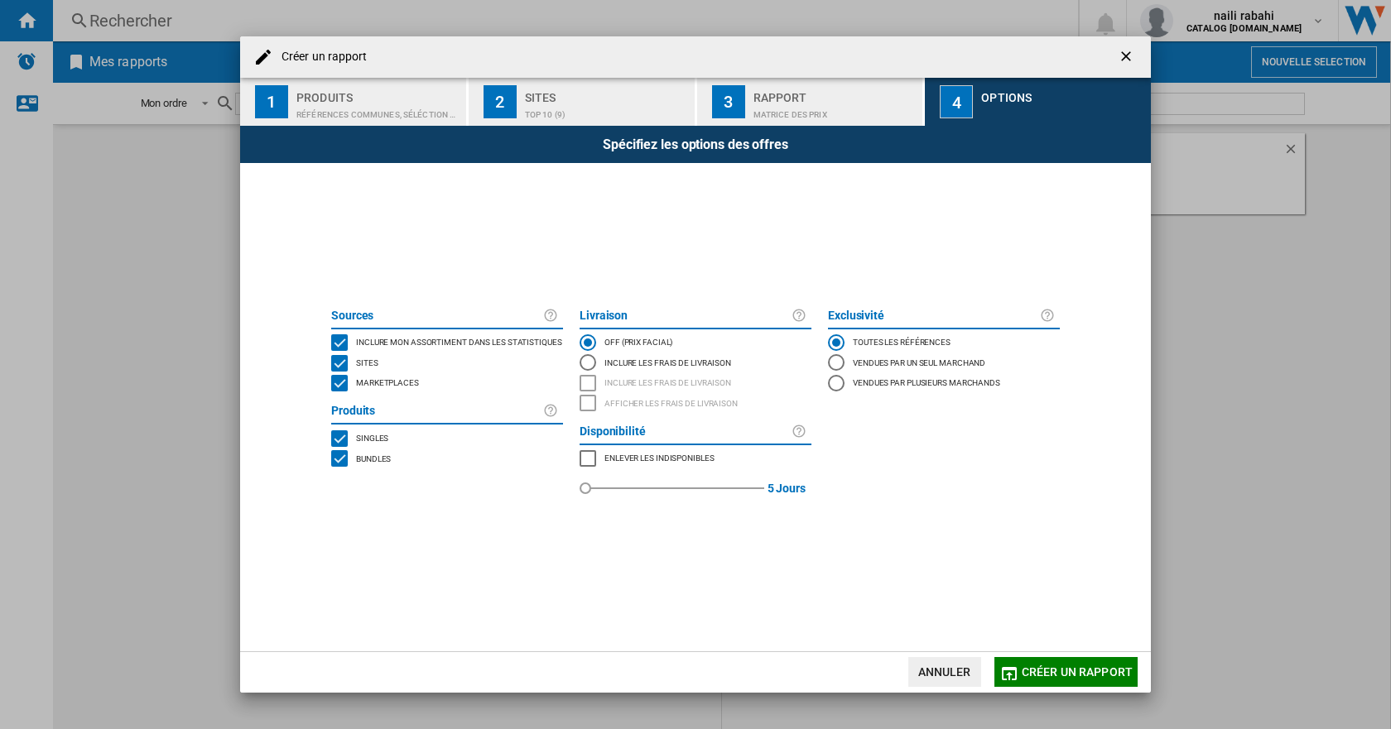
click at [392, 387] on span "Marketplaces" at bounding box center [387, 382] width 63 height 12
click at [1090, 668] on span "Créer un rapport" at bounding box center [1077, 672] width 111 height 13
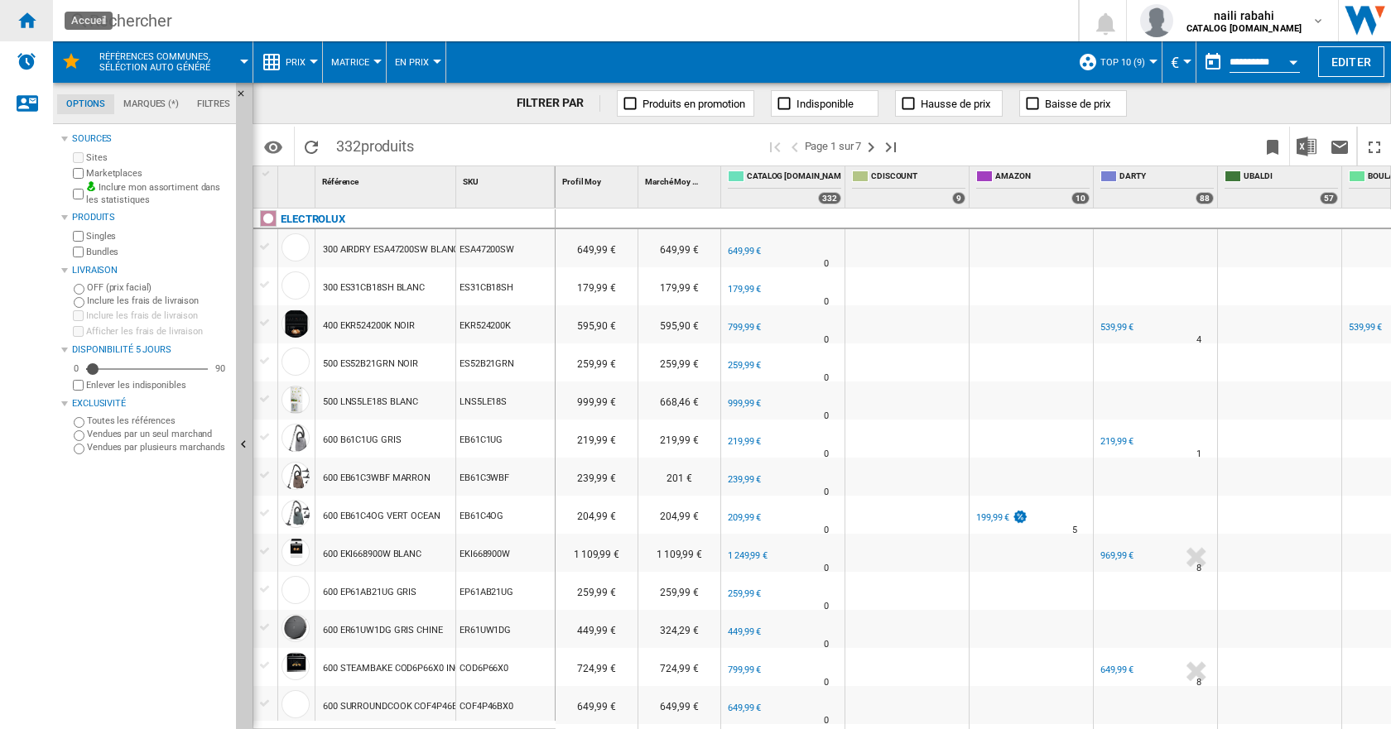
click at [26, 18] on ng-md-icon "Accueil" at bounding box center [27, 20] width 20 height 20
